Goal: Transaction & Acquisition: Purchase product/service

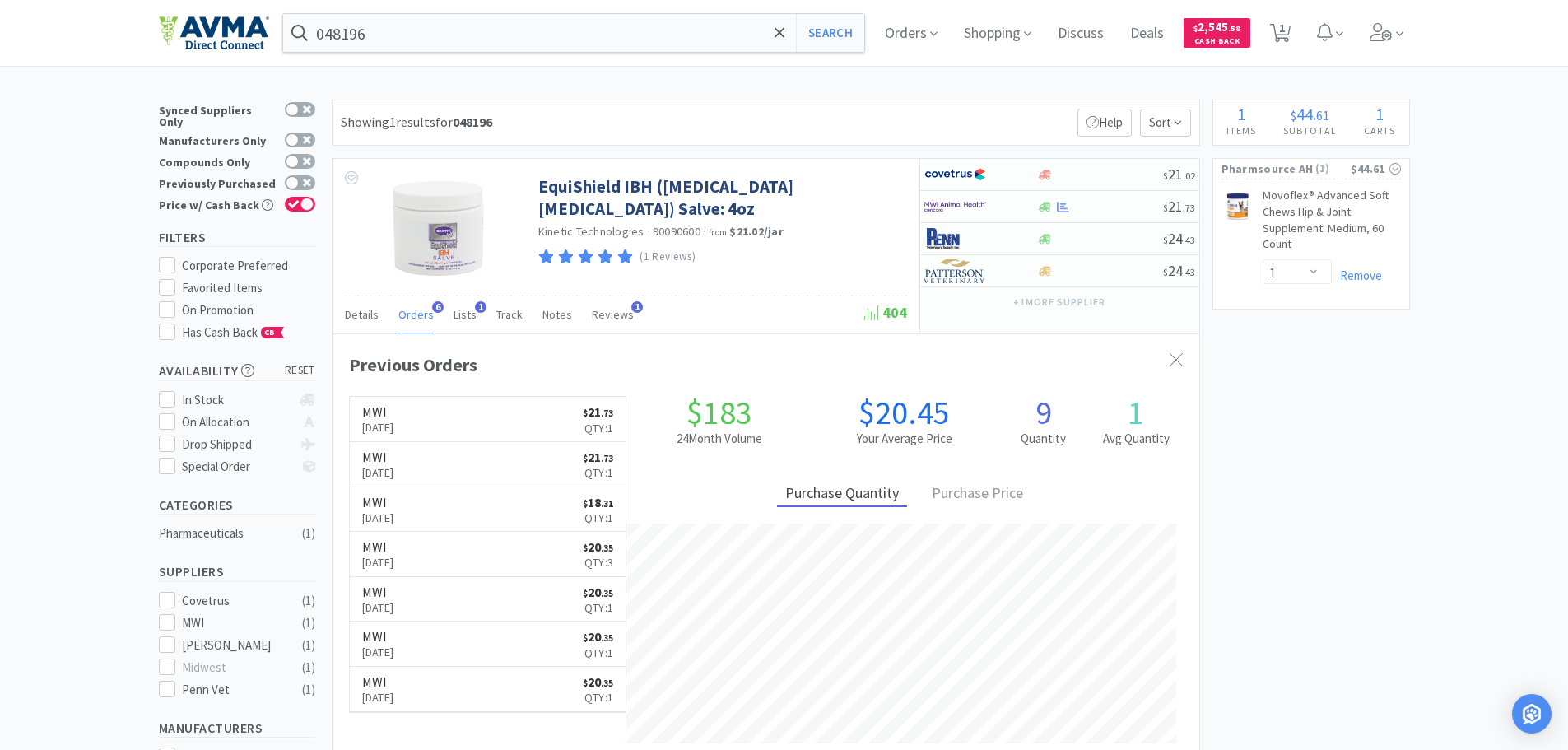
select select "1"
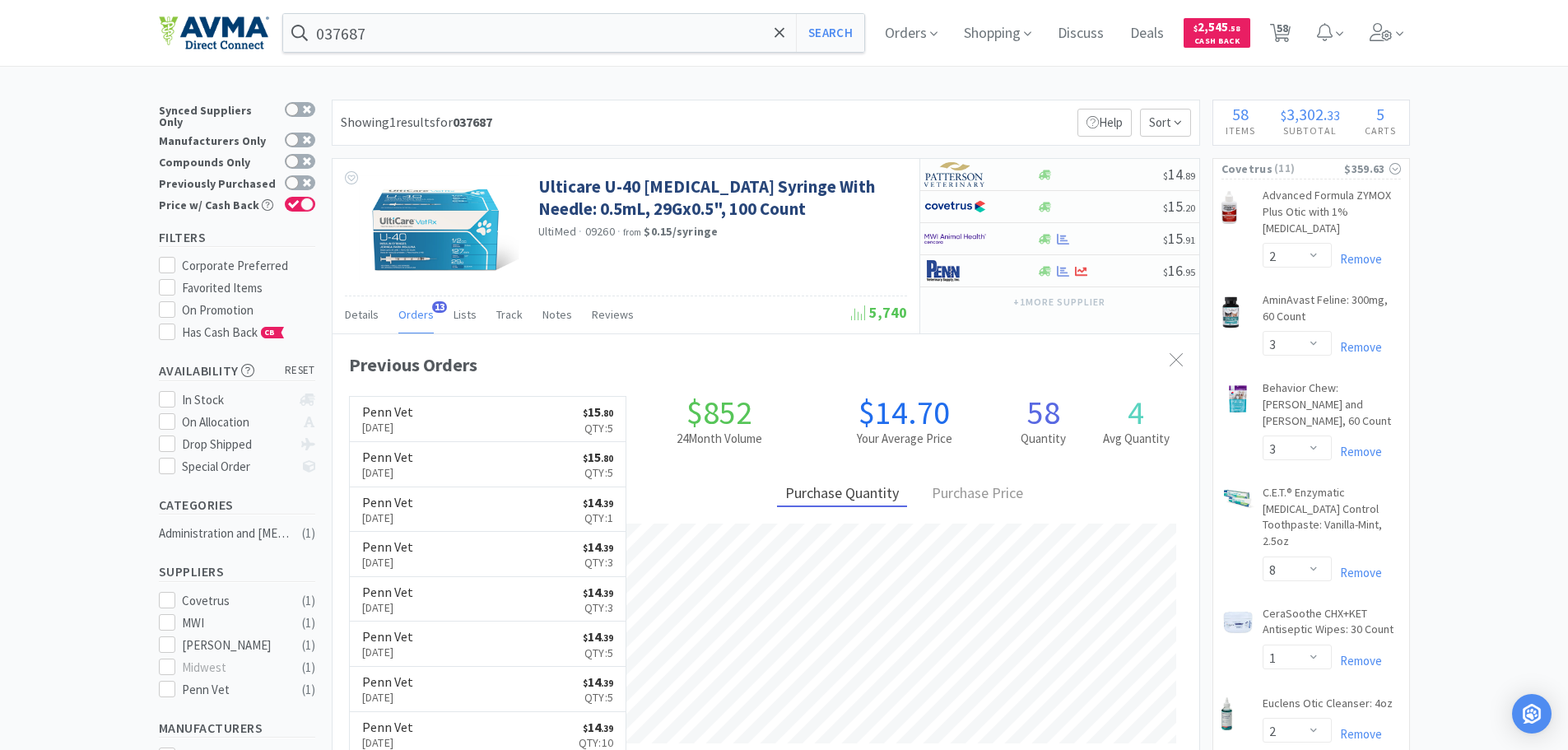
select select "2"
select select "3"
select select "8"
select select "1"
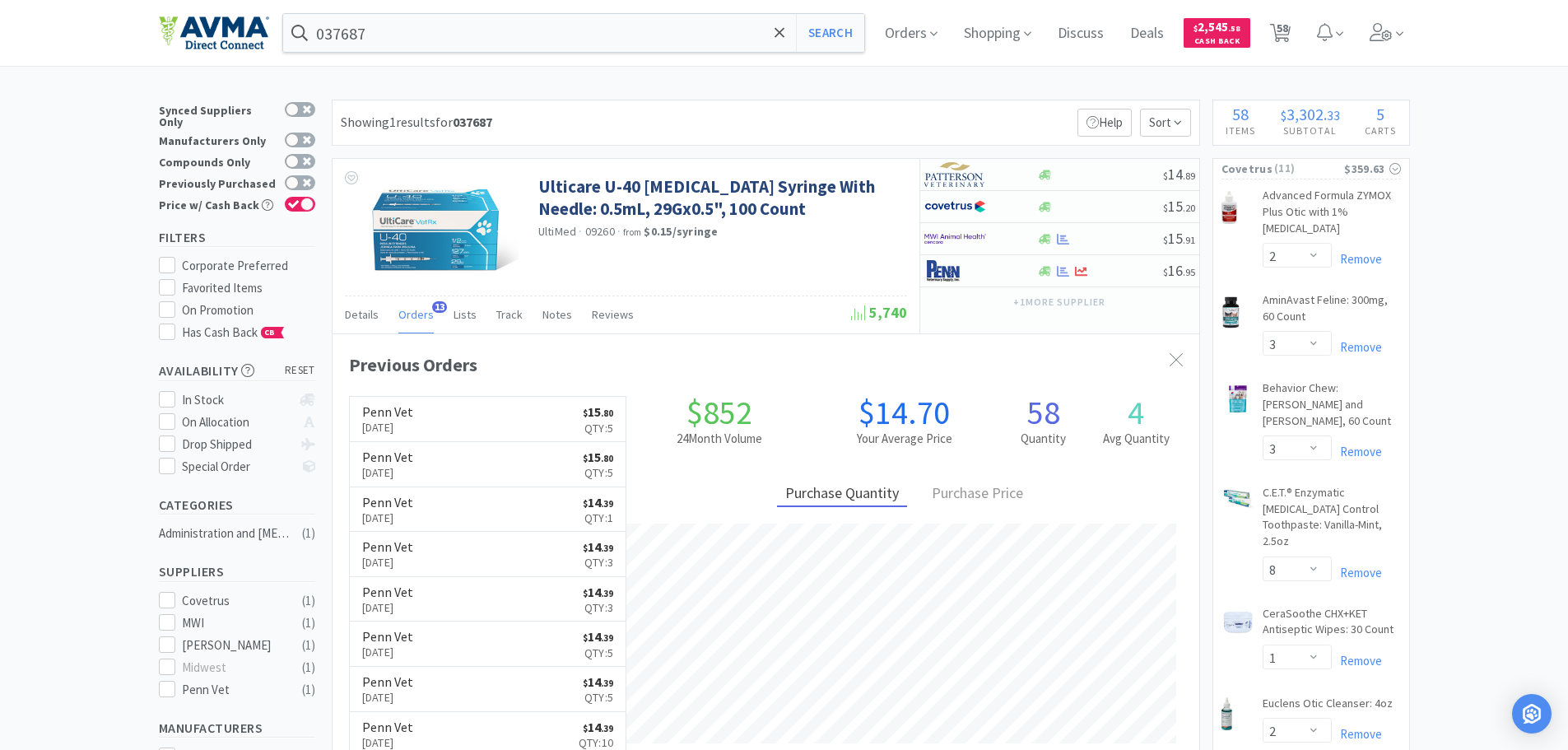
select select "2"
select select "1"
select select "2"
select select "1"
select select "3"
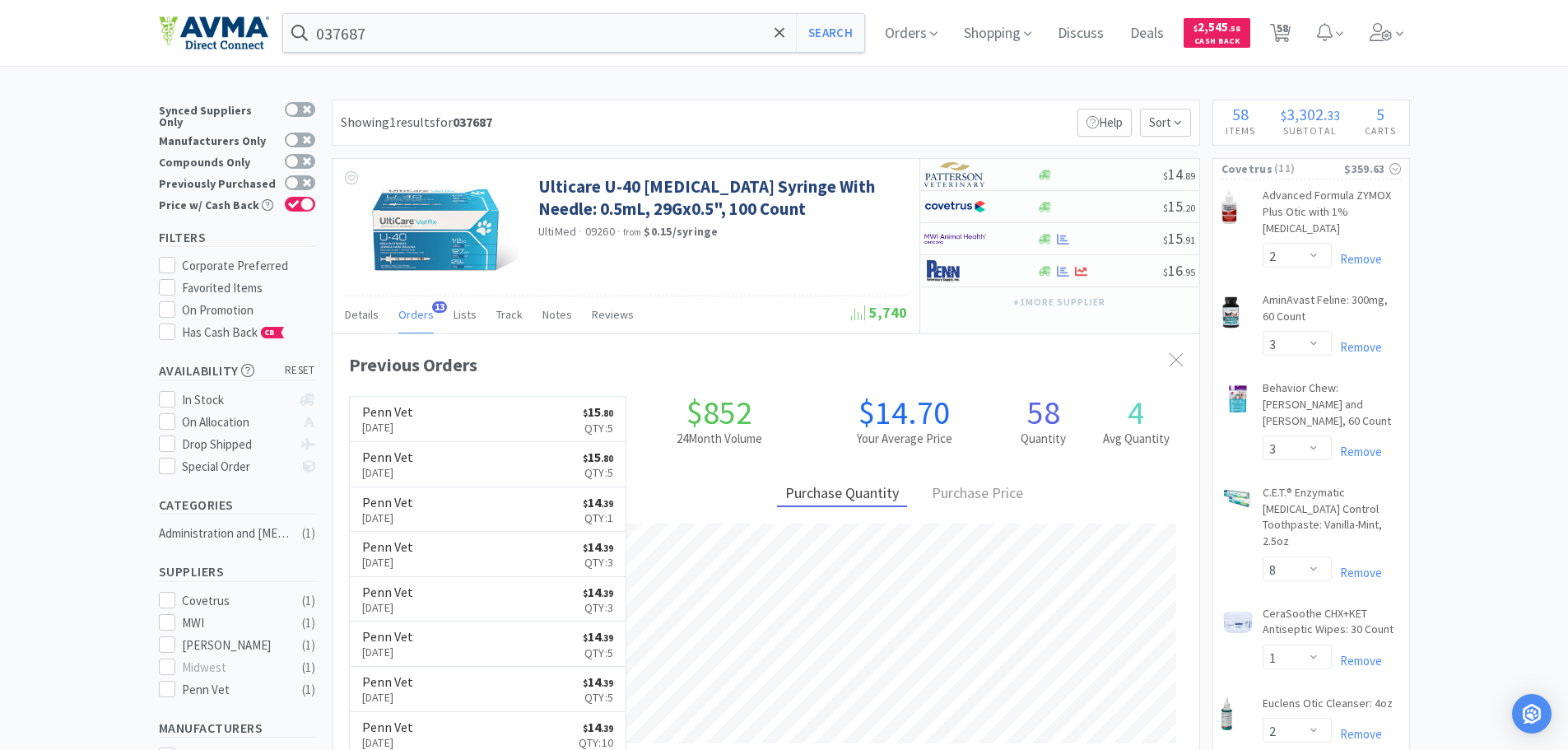
select select "1"
select select "2"
select select "1"
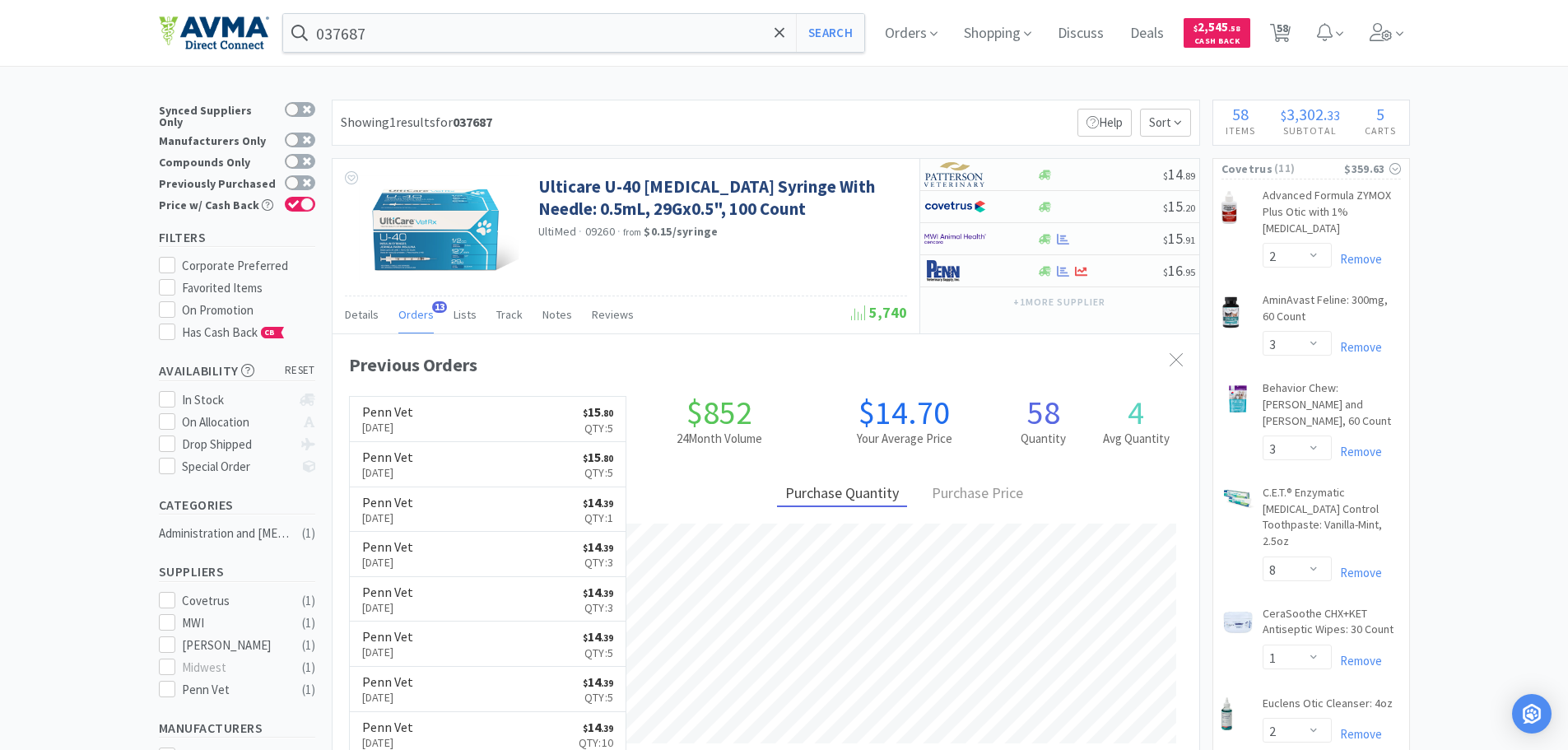
select select "1"
select select "24"
select select "1"
select select "4"
select select "1"
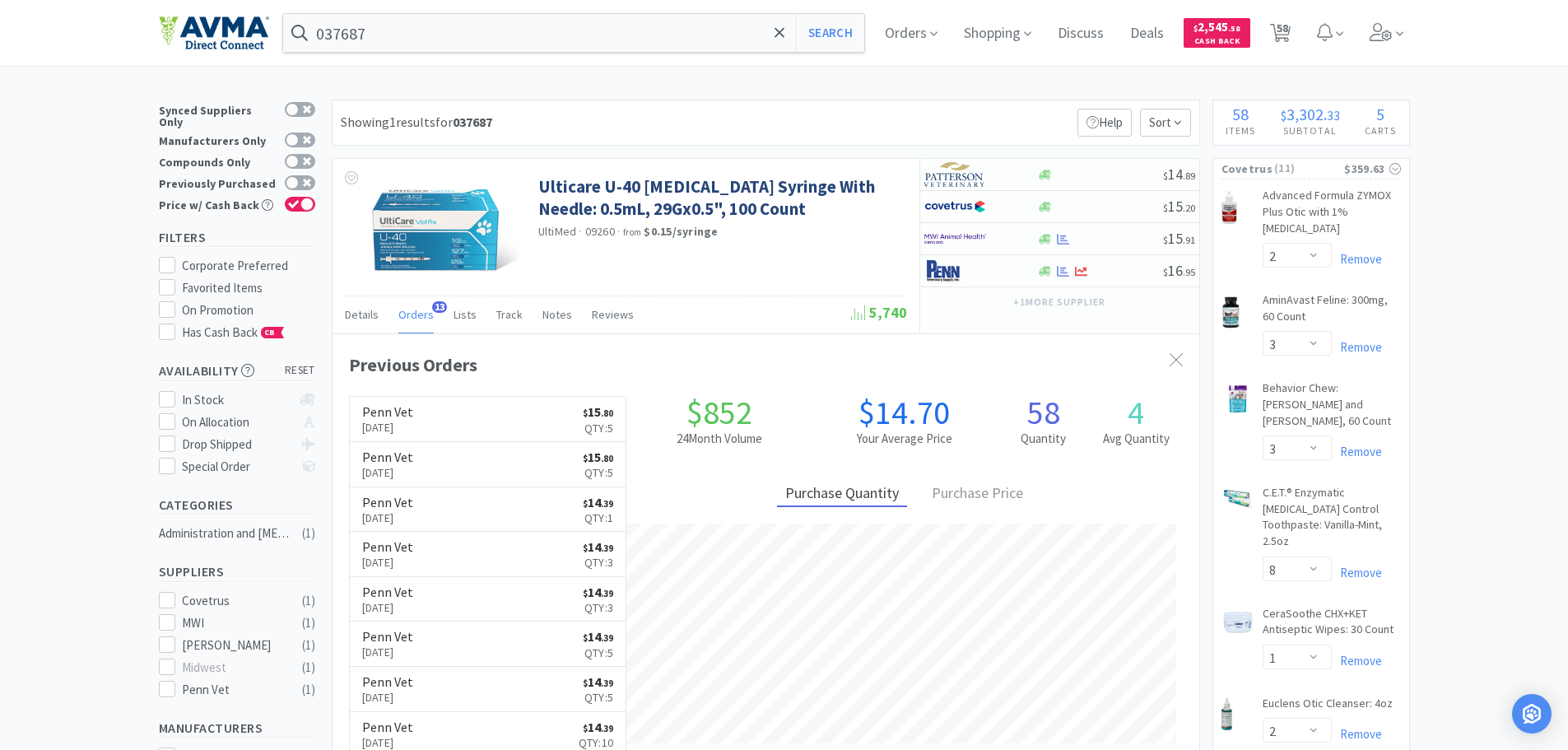
select select "1"
select select "12"
select select "2"
select select "4"
select select "5"
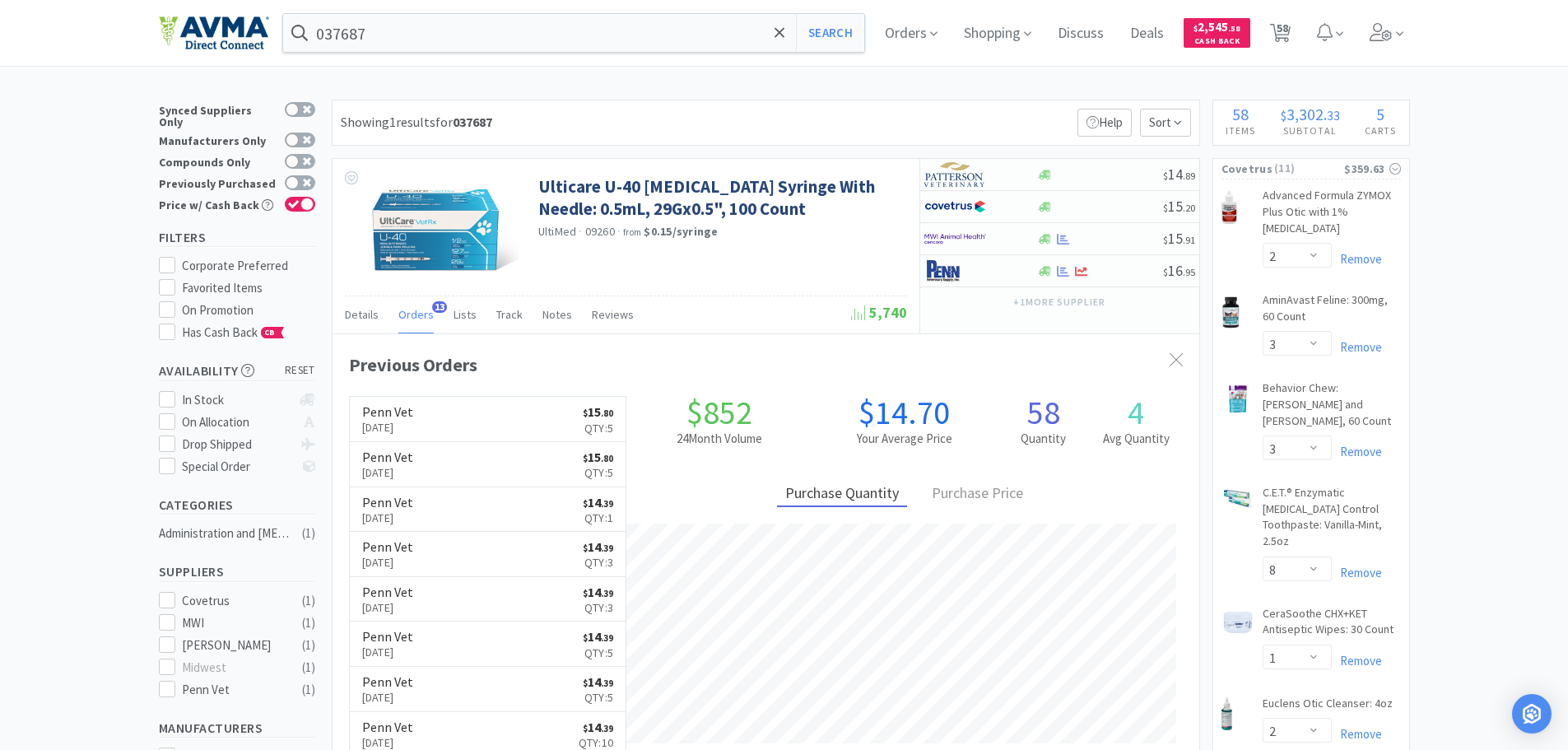
select select "2"
select select "1"
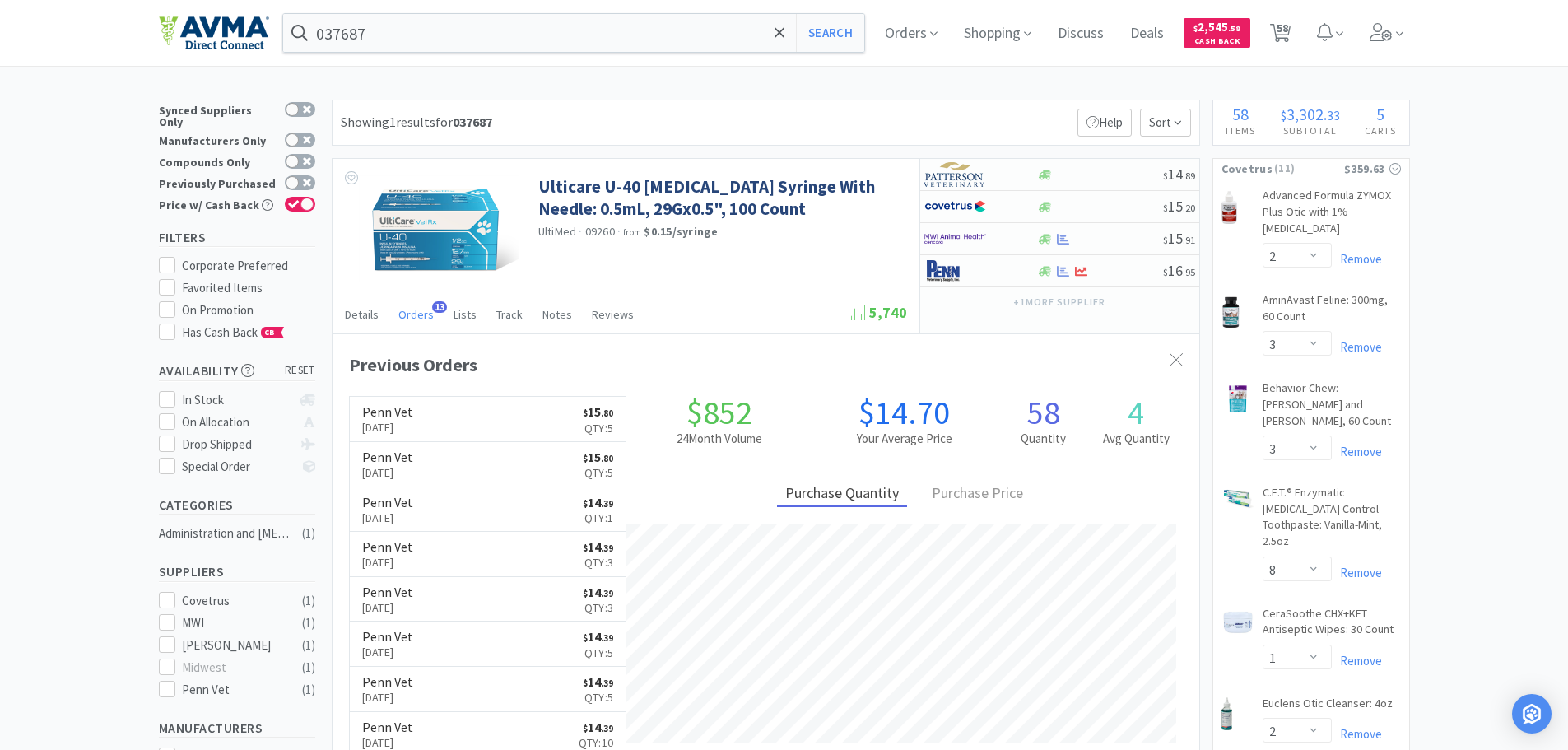
select select "1"
select select "2"
select select "10"
select select "8"
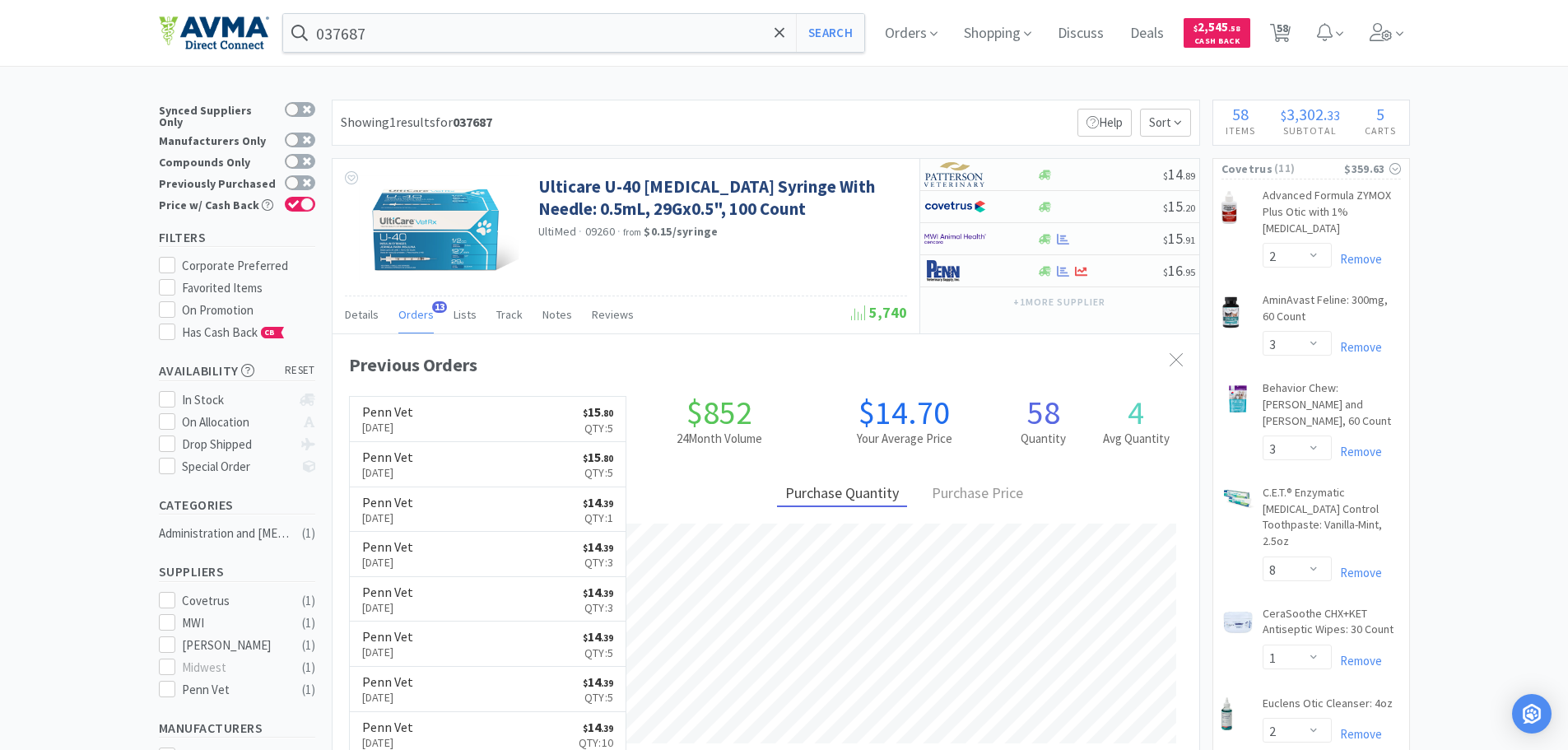
select select "1"
select select "5"
select select "1"
select select "12"
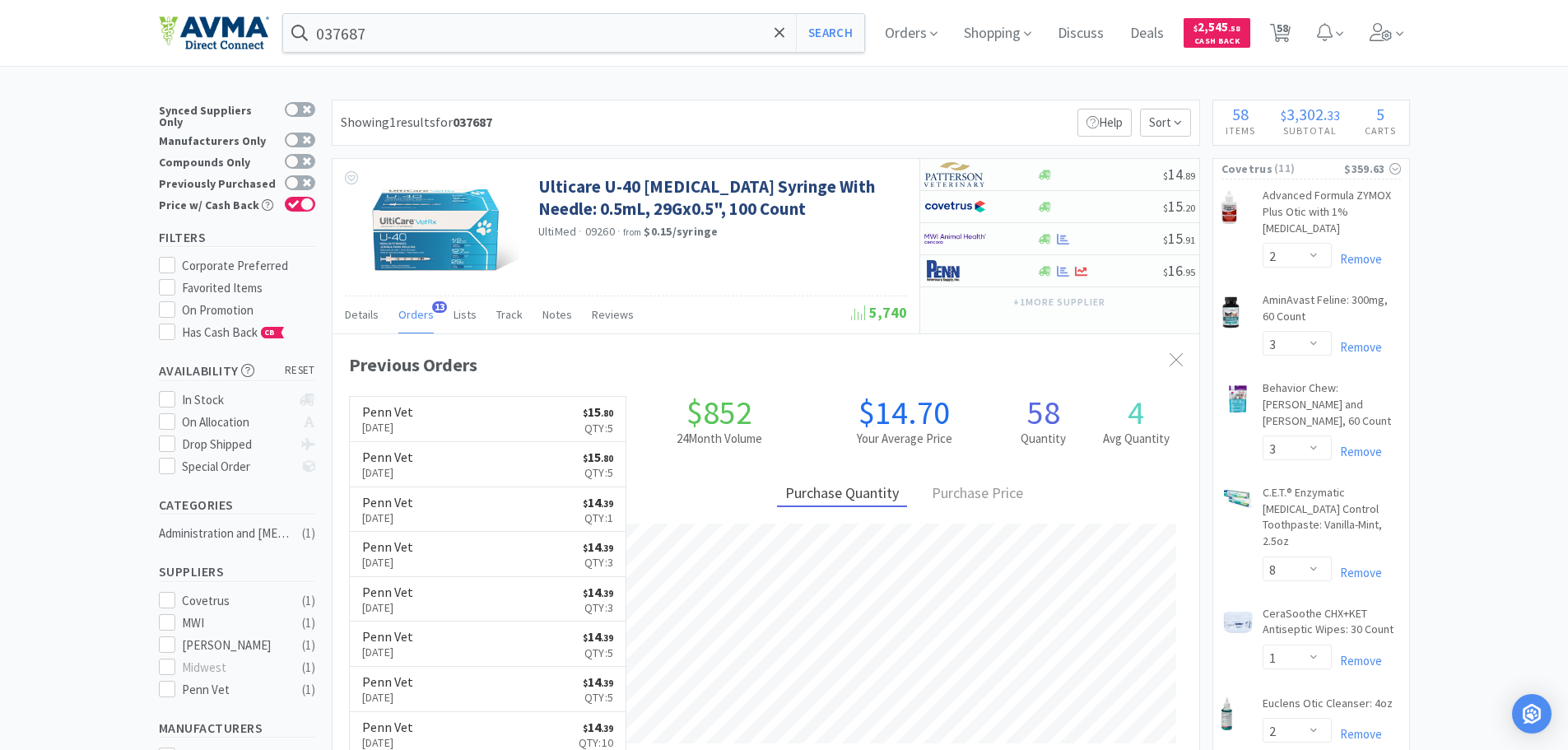
select select "5"
select select "4"
select select "1"
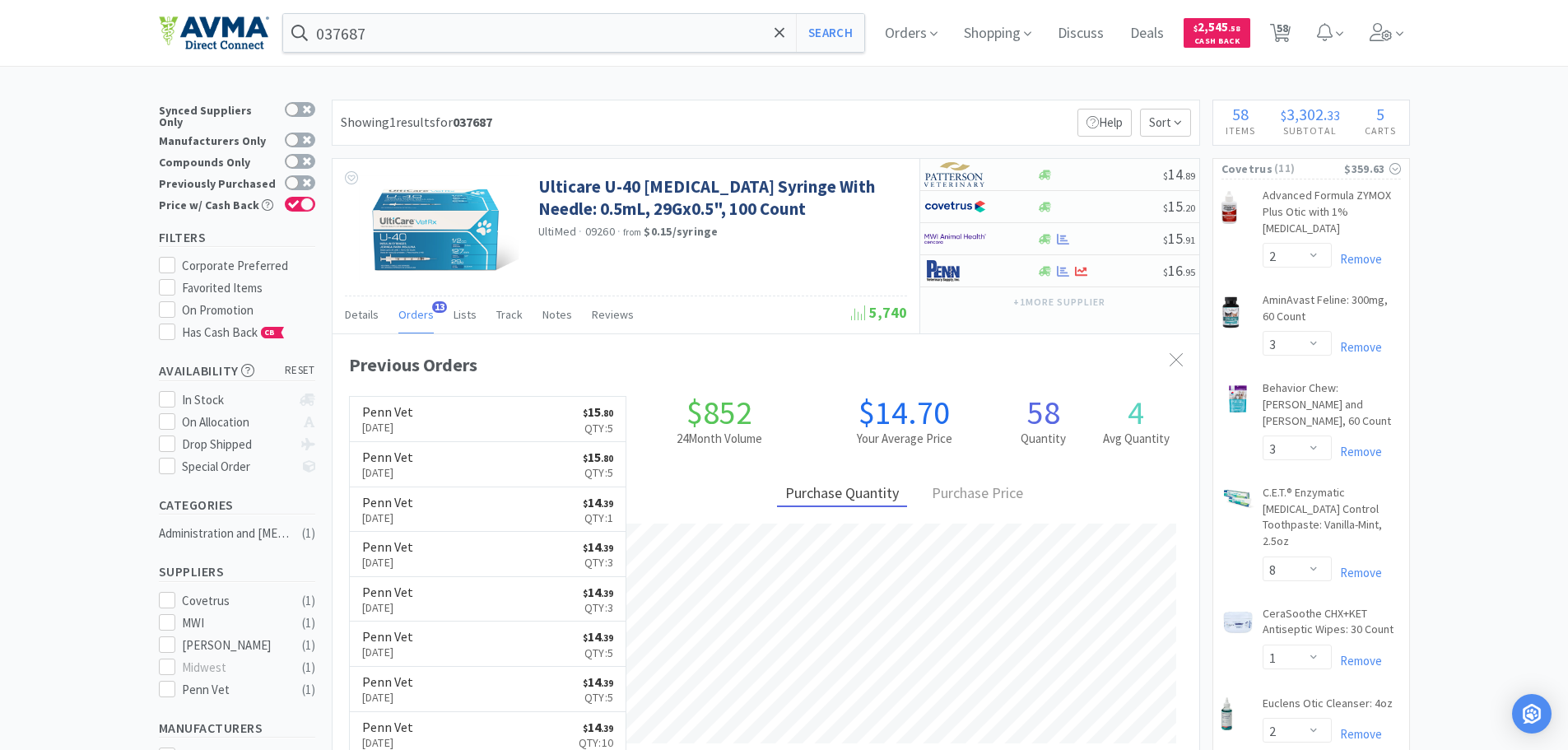
select select "1"
select select "13"
select select "12"
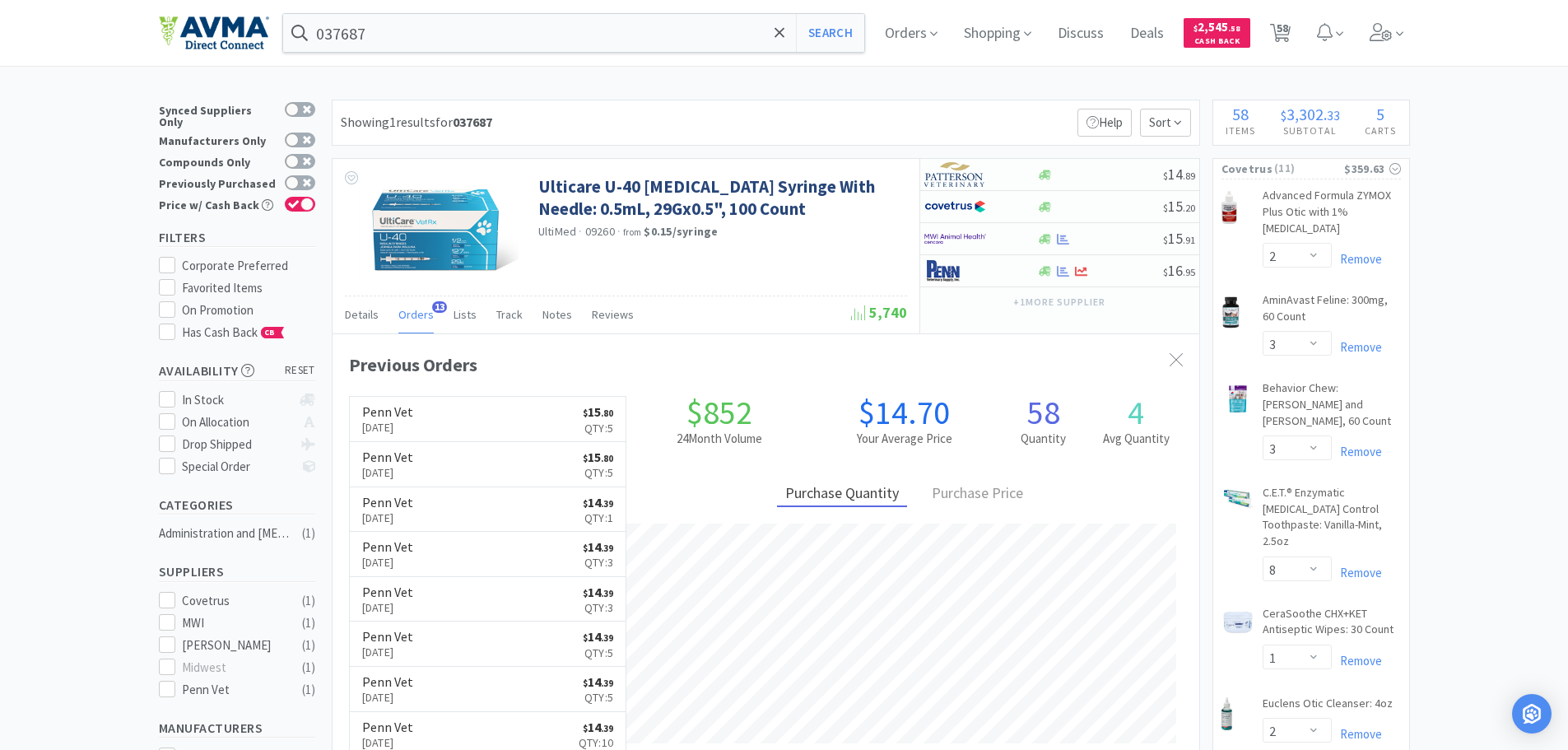
select select "1"
select select "5"
select select "8"
select select "6"
select select "8"
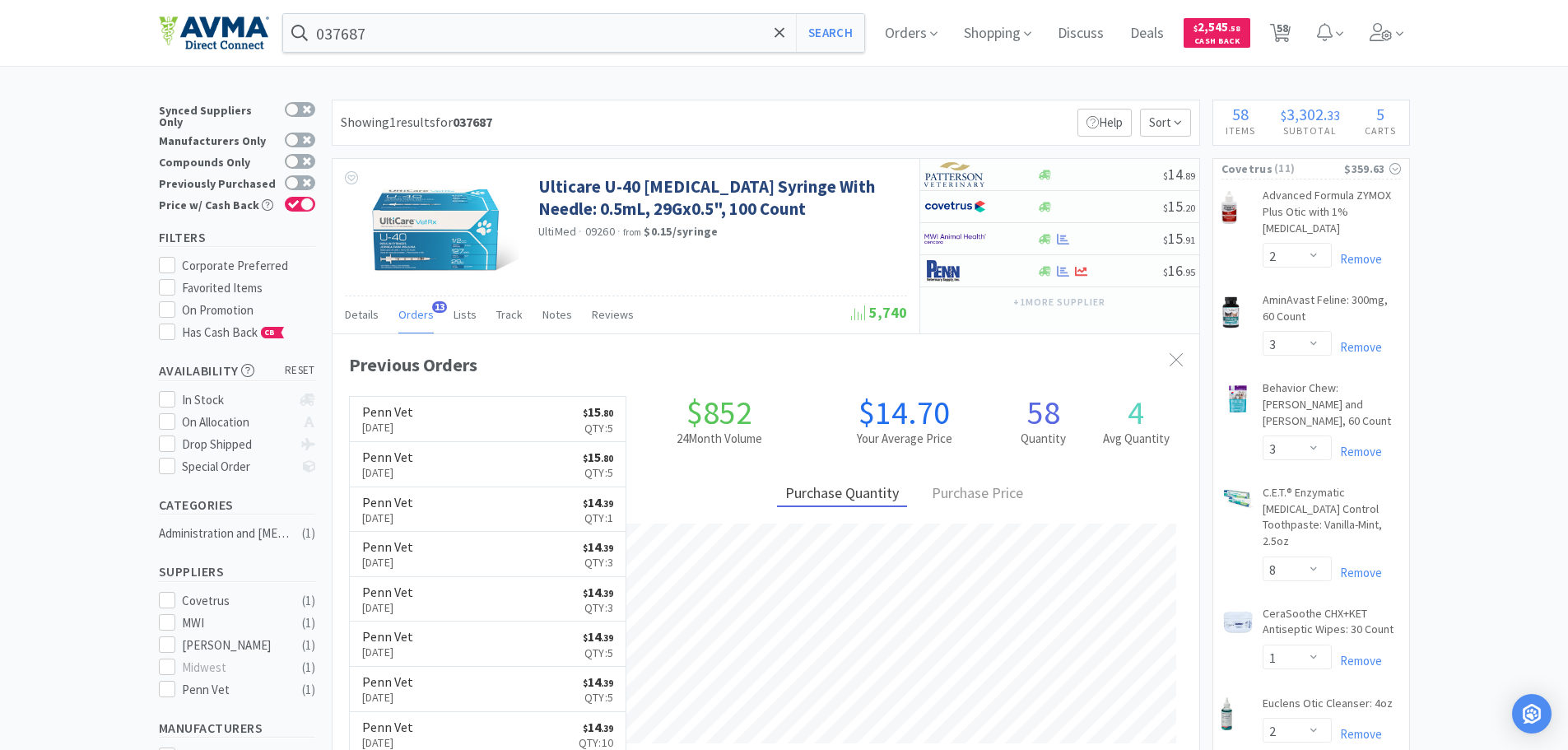
select select "3"
select select "12"
select select "1"
